Goal: Task Accomplishment & Management: Complete application form

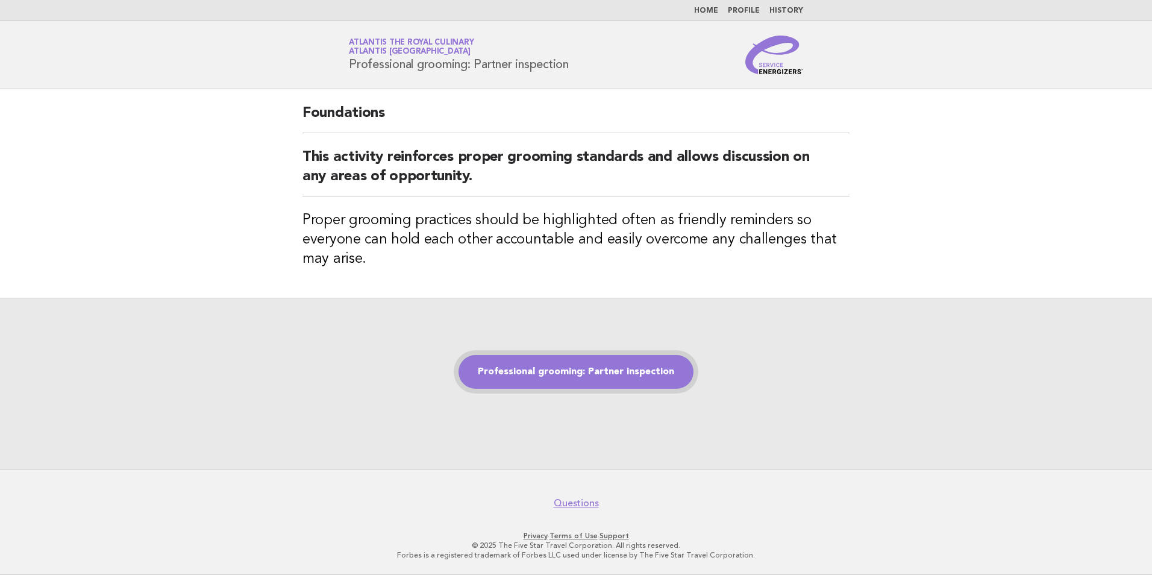
click at [584, 383] on link "Professional grooming: Partner inspection" at bounding box center [576, 372] width 235 height 34
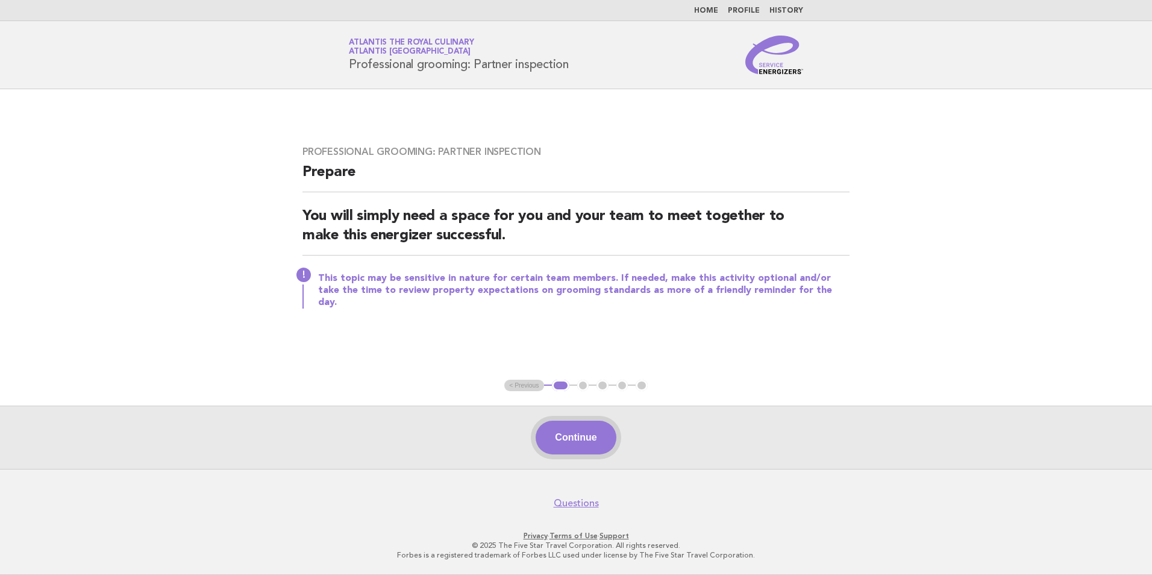
click at [582, 438] on button "Continue" at bounding box center [576, 438] width 80 height 34
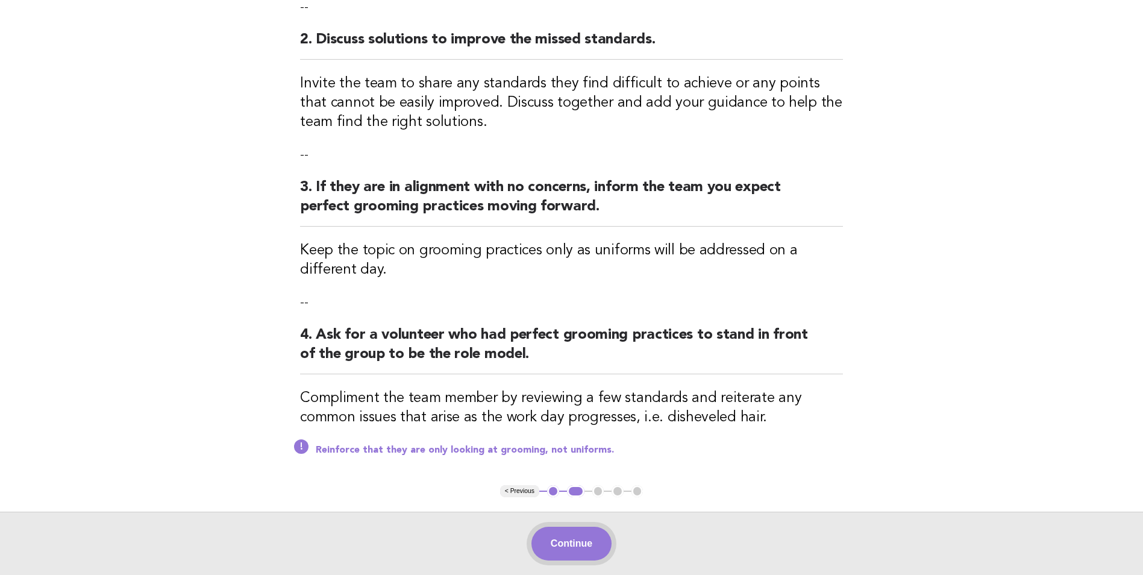
click at [556, 541] on button "Continue" at bounding box center [572, 544] width 80 height 34
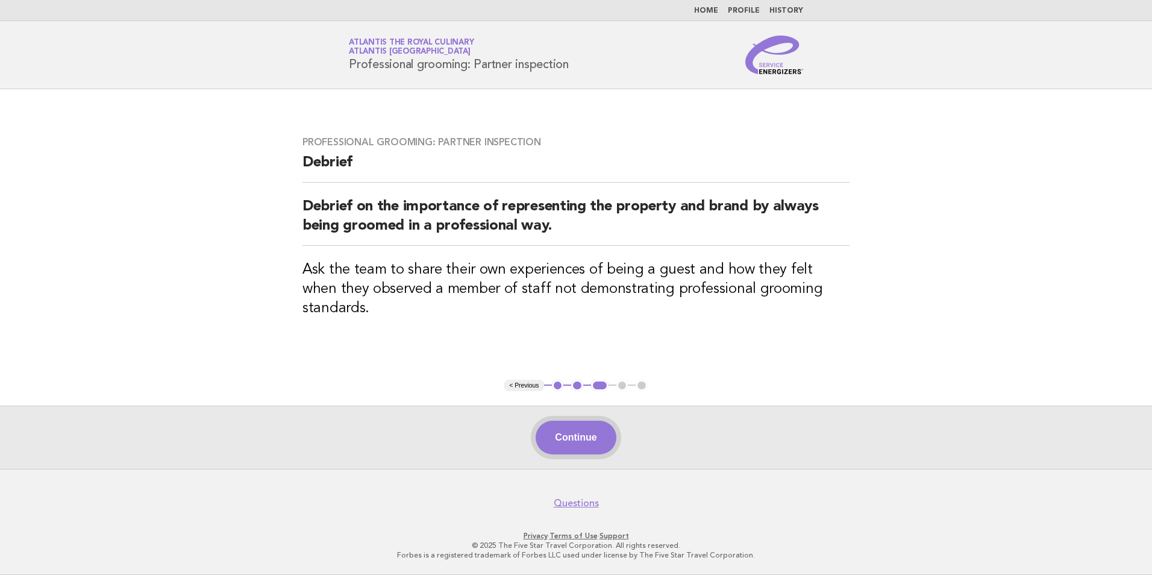
click at [586, 435] on button "Continue" at bounding box center [576, 438] width 80 height 34
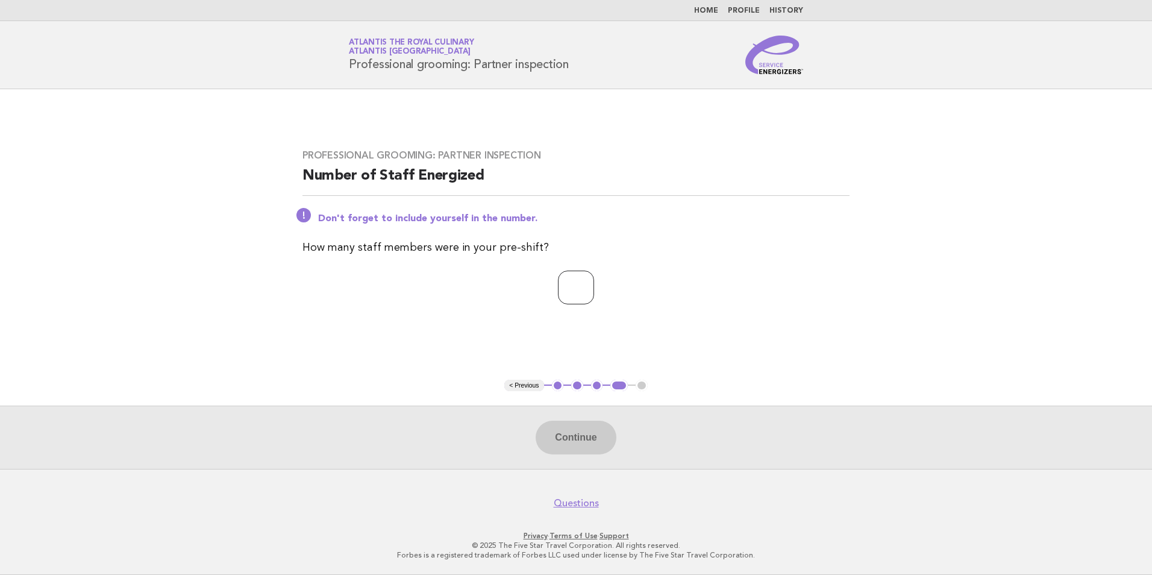
click at [564, 280] on input "number" at bounding box center [576, 288] width 36 height 34
type input "*"
click at [591, 452] on button "Continue" at bounding box center [576, 438] width 80 height 34
